Goal: Download file/media

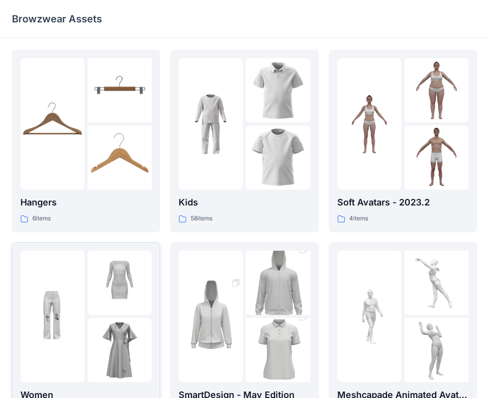
click at [130, 349] on img at bounding box center [120, 350] width 64 height 64
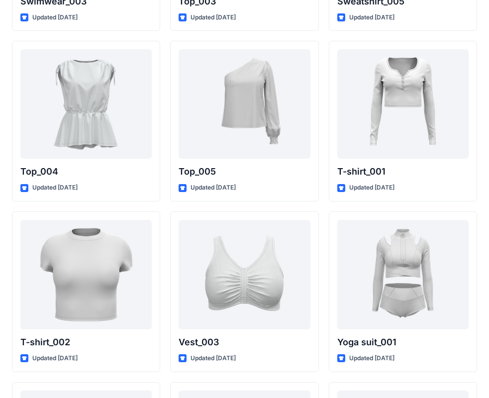
scroll to position [3597, 0]
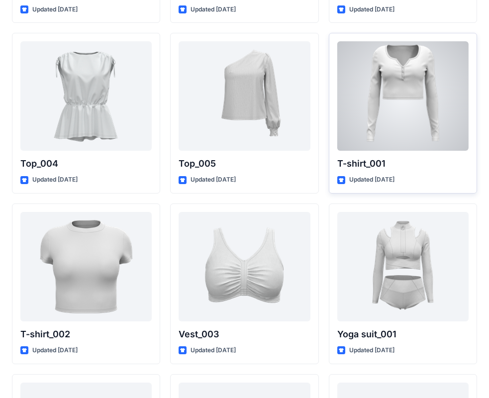
click at [439, 99] on div at bounding box center [402, 95] width 131 height 109
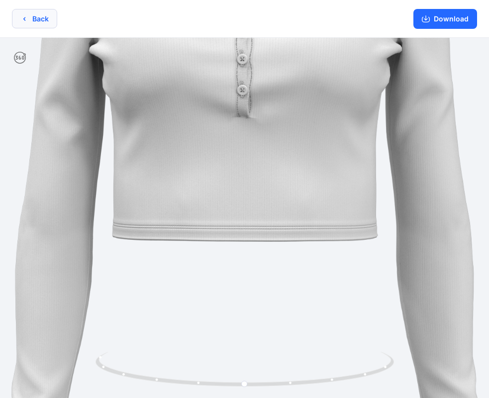
click at [28, 25] on button "Back" at bounding box center [34, 18] width 45 height 19
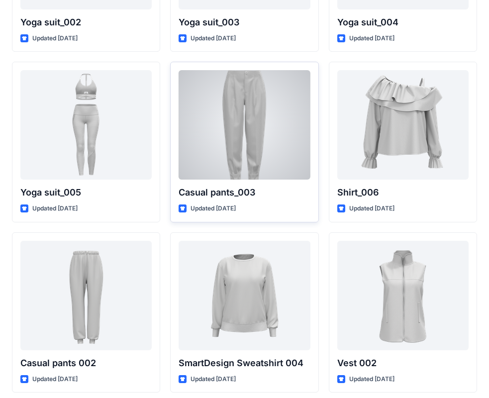
scroll to position [4129, 0]
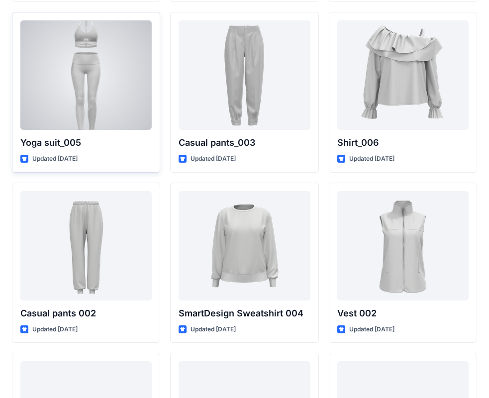
click at [105, 85] on div at bounding box center [85, 74] width 131 height 109
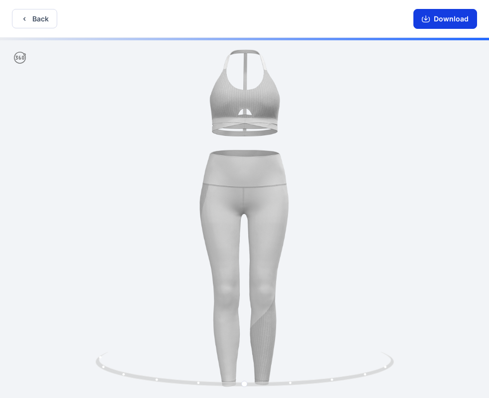
click at [466, 19] on button "Download" at bounding box center [446, 19] width 64 height 20
